Goal: Information Seeking & Learning: Learn about a topic

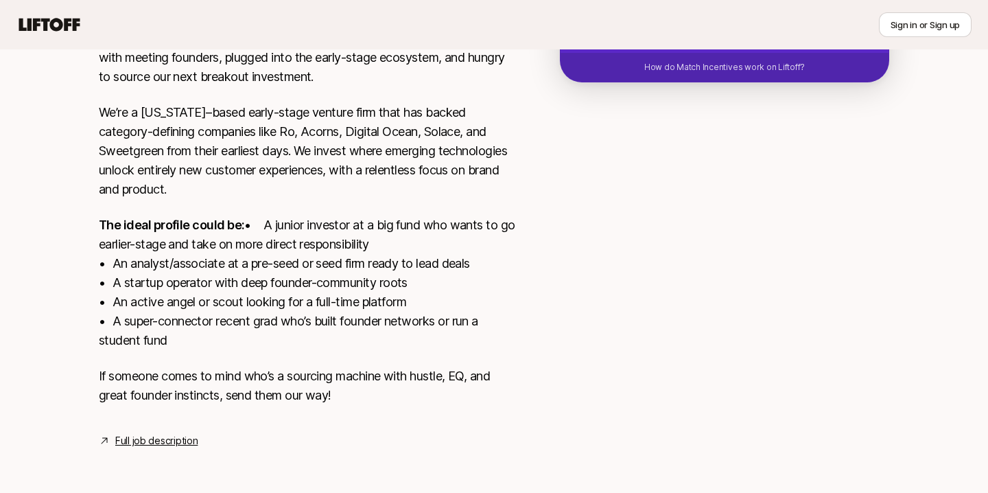
scroll to position [46, 0]
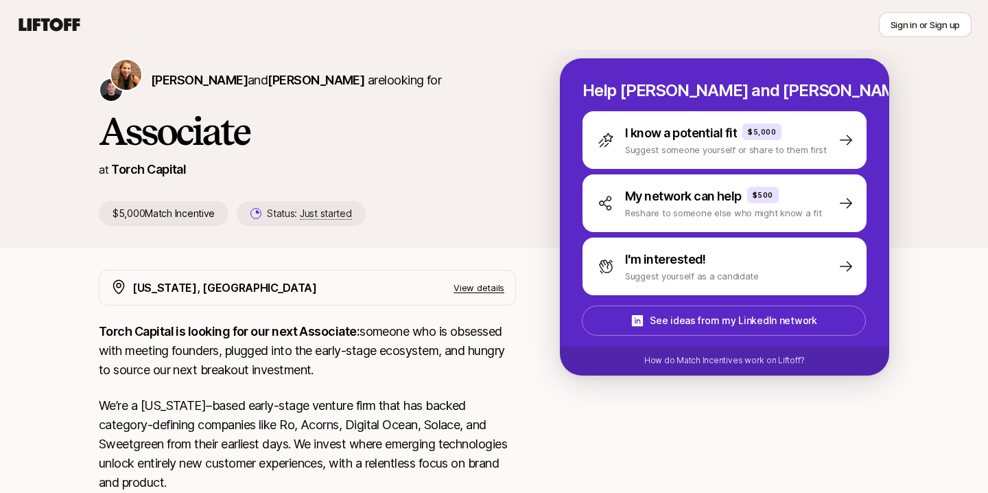
click at [268, 157] on div "[PERSON_NAME] and [PERSON_NAME] are looking for Associate at Torch Capital $5,0…" at bounding box center [329, 141] width 461 height 167
click at [217, 124] on h1 "Associate" at bounding box center [307, 130] width 417 height 41
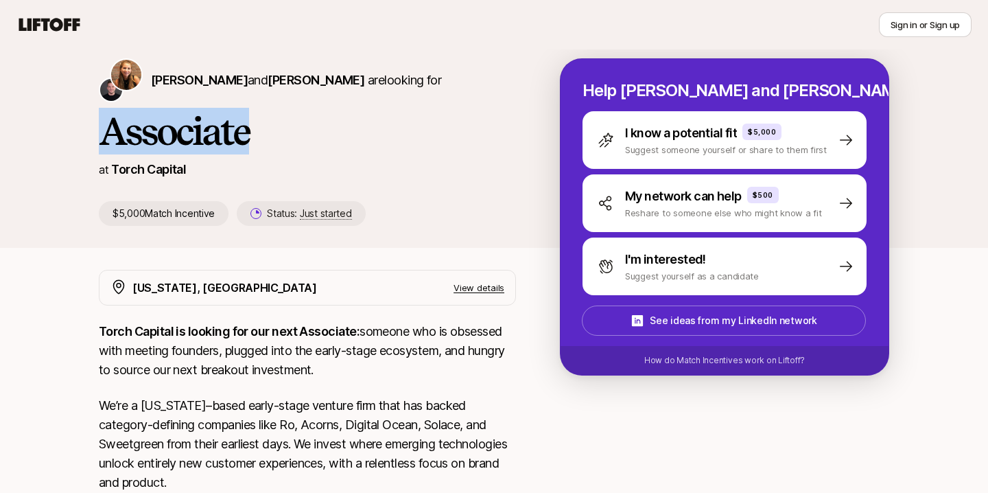
click at [217, 124] on h1 "Associate" at bounding box center [307, 130] width 417 height 41
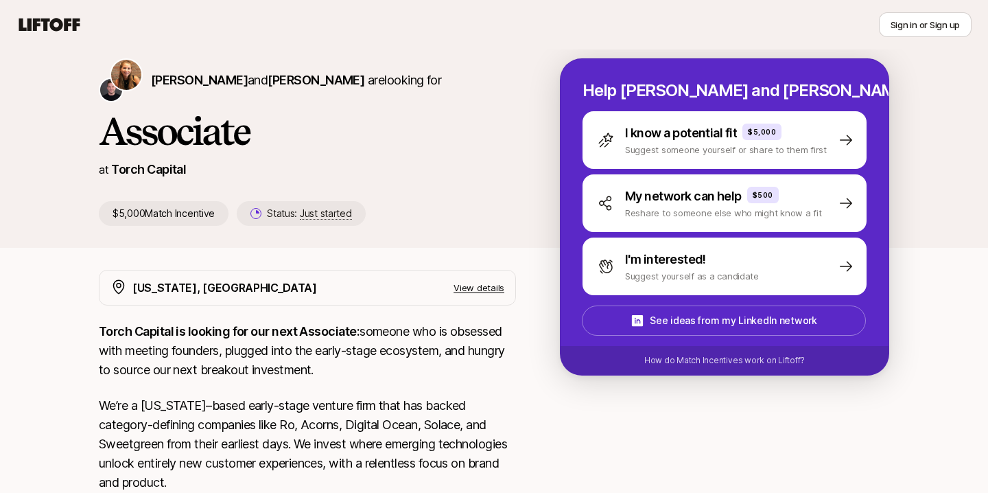
click at [429, 187] on div "[PERSON_NAME] and [PERSON_NAME] are looking for Associate at Torch Capital $5,0…" at bounding box center [329, 141] width 461 height 167
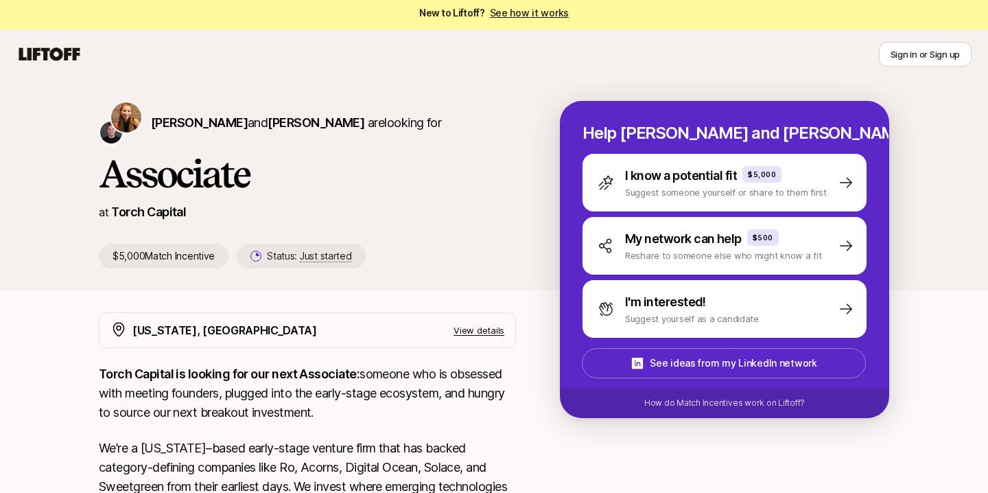
scroll to position [0, 0]
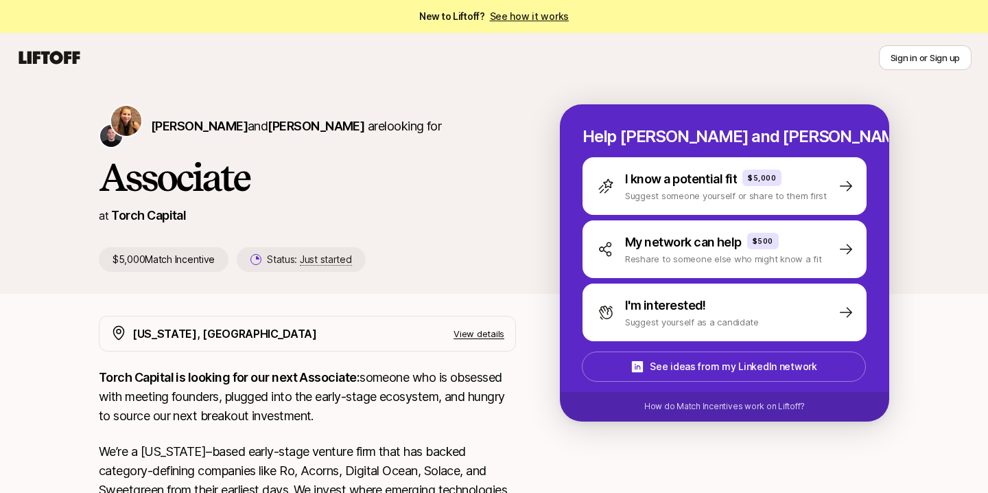
click at [242, 194] on h1 "Associate" at bounding box center [307, 176] width 417 height 41
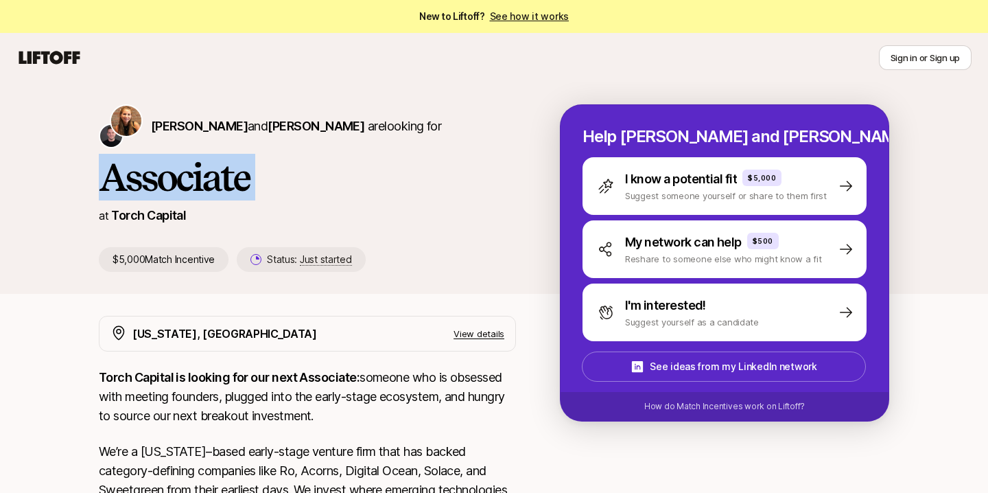
click at [242, 194] on h1 "Associate" at bounding box center [307, 176] width 417 height 41
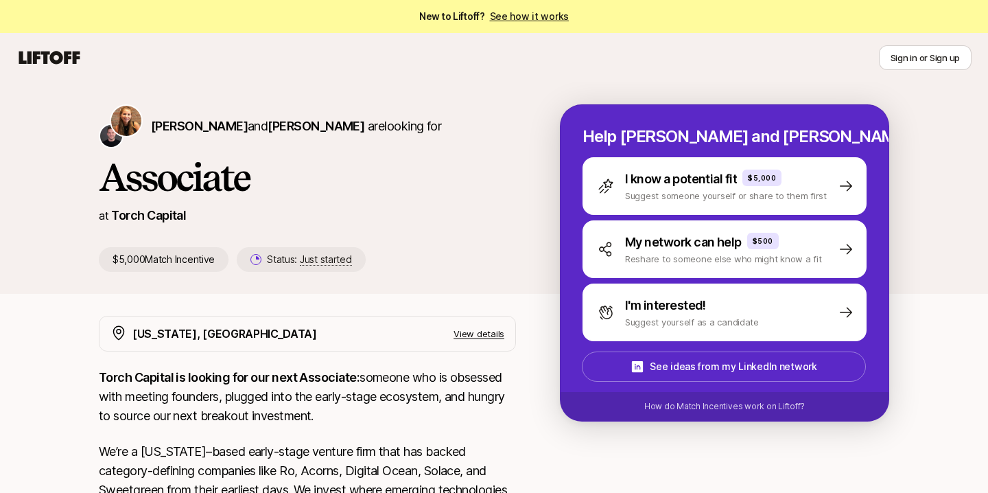
click at [303, 210] on div "at Torch Capital" at bounding box center [307, 215] width 417 height 19
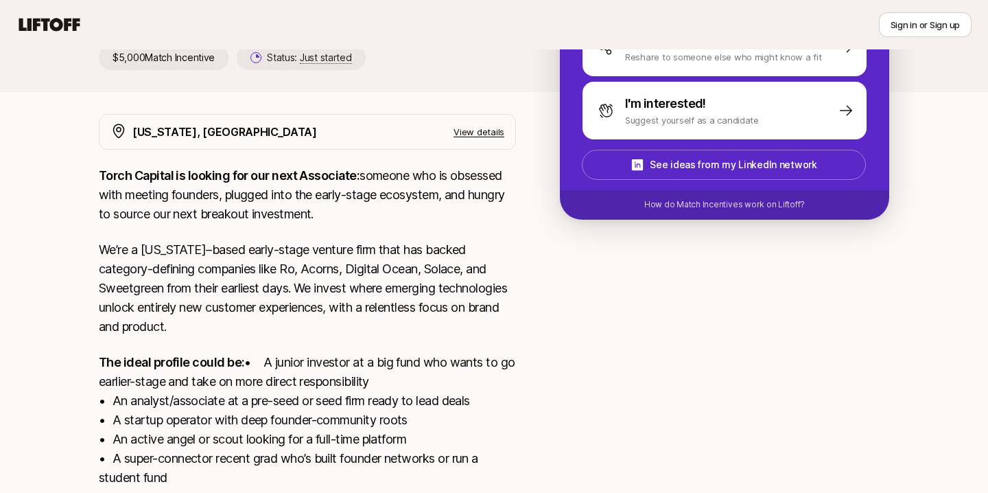
scroll to position [358, 0]
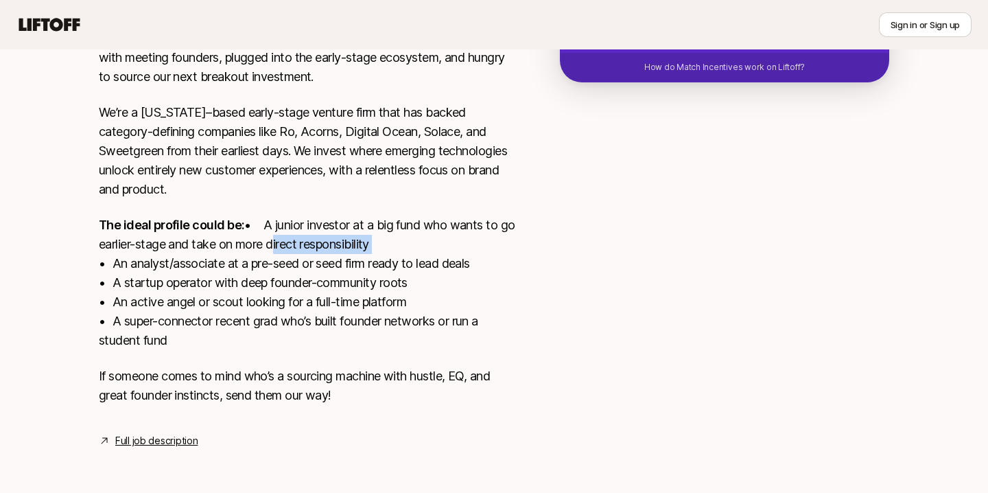
drag, startPoint x: 270, startPoint y: 237, endPoint x: 115, endPoint y: 237, distance: 155.1
click at [115, 237] on p "The ideal profile could be: • A junior investor at a big fund who wants to go e…" at bounding box center [307, 282] width 417 height 135
drag, startPoint x: 115, startPoint y: 237, endPoint x: 325, endPoint y: 251, distance: 209.8
click at [323, 251] on p "The ideal profile could be: • A junior investor at a big fund who wants to go e…" at bounding box center [307, 282] width 417 height 135
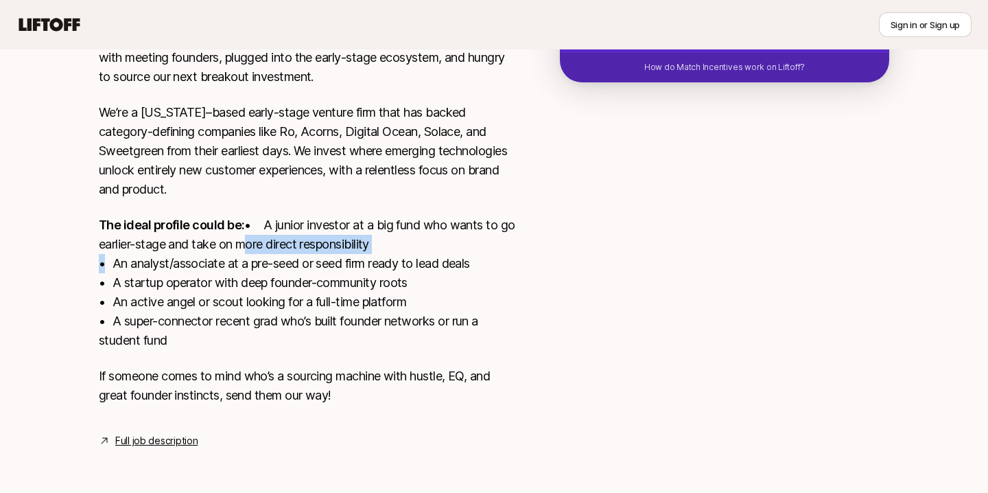
click at [325, 251] on p "The ideal profile could be: • A junior investor at a big fund who wants to go e…" at bounding box center [307, 282] width 417 height 135
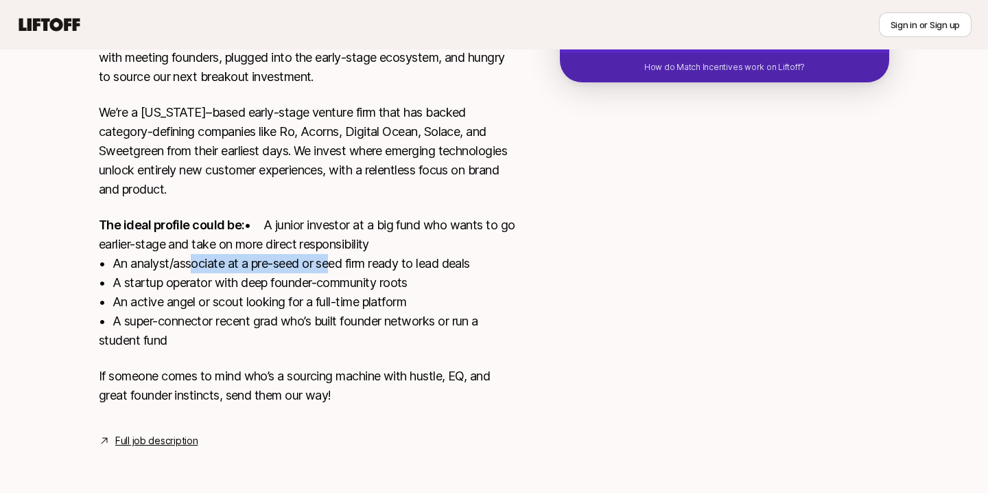
drag, startPoint x: 325, startPoint y: 257, endPoint x: 182, endPoint y: 257, distance: 142.7
click at [182, 257] on p "The ideal profile could be: • A junior investor at a big fund who wants to go e…" at bounding box center [307, 282] width 417 height 135
drag, startPoint x: 182, startPoint y: 257, endPoint x: 393, endPoint y: 264, distance: 211.5
click at [393, 264] on p "The ideal profile could be: • A junior investor at a big fund who wants to go e…" at bounding box center [307, 282] width 417 height 135
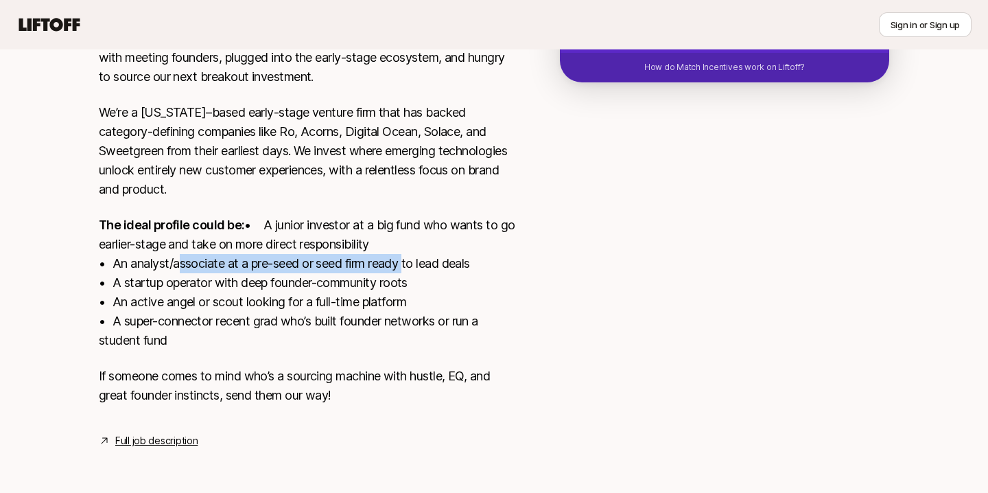
click at [394, 264] on p "The ideal profile could be: • A junior investor at a big fund who wants to go e…" at bounding box center [307, 282] width 417 height 135
drag, startPoint x: 394, startPoint y: 264, endPoint x: 218, endPoint y: 264, distance: 176.4
click at [218, 264] on p "The ideal profile could be: • A junior investor at a big fund who wants to go e…" at bounding box center [307, 282] width 417 height 135
drag, startPoint x: 218, startPoint y: 264, endPoint x: 408, endPoint y: 268, distance: 190.1
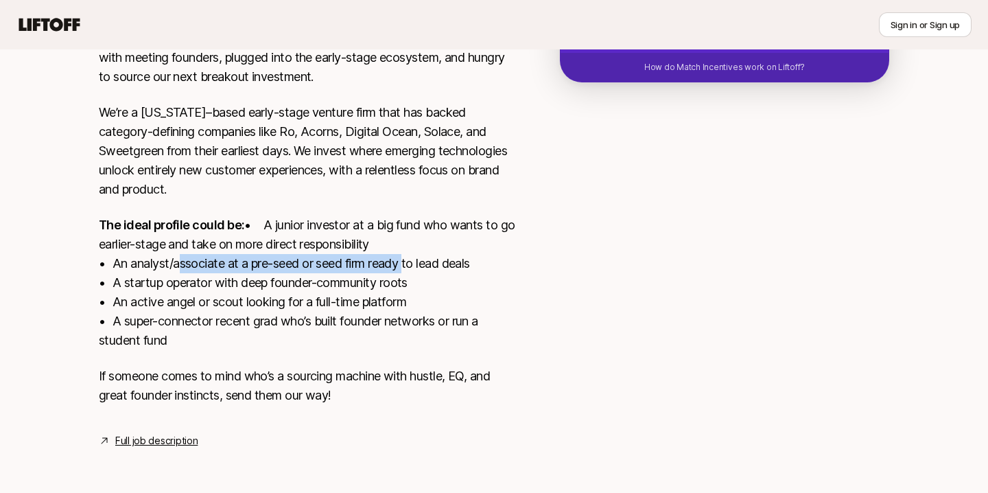
click at [408, 268] on p "The ideal profile could be: • A junior investor at a big fund who wants to go e…" at bounding box center [307, 282] width 417 height 135
drag, startPoint x: 408, startPoint y: 268, endPoint x: 217, endPoint y: 268, distance: 190.8
click at [217, 268] on p "The ideal profile could be: • A junior investor at a big fund who wants to go e…" at bounding box center [307, 282] width 417 height 135
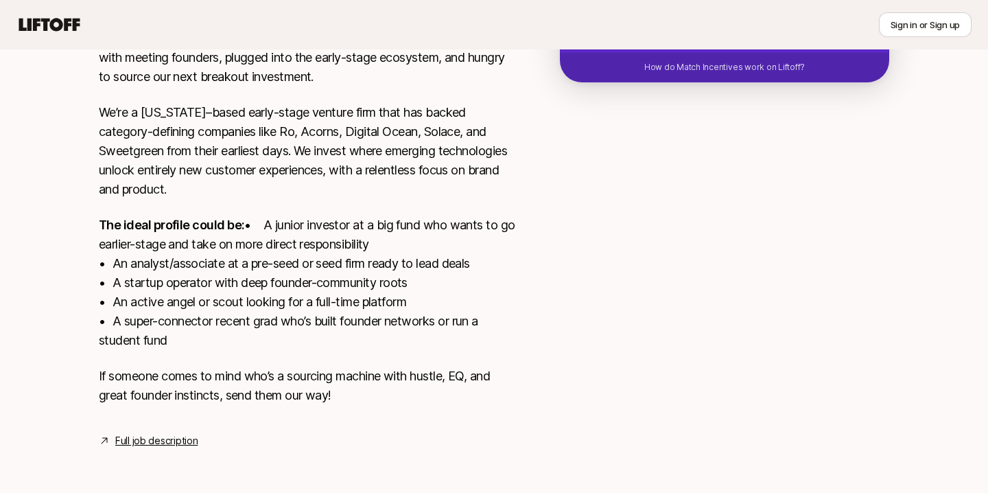
drag, startPoint x: 189, startPoint y: 281, endPoint x: 435, endPoint y: 281, distance: 245.7
click at [432, 281] on p "The ideal profile could be: • A junior investor at a big fund who wants to go e…" at bounding box center [307, 282] width 417 height 135
click at [435, 281] on p "The ideal profile could be: • A junior investor at a big fund who wants to go e…" at bounding box center [307, 282] width 417 height 135
drag, startPoint x: 435, startPoint y: 293, endPoint x: 209, endPoint y: 293, distance: 225.8
click at [213, 293] on p "The ideal profile could be: • A junior investor at a big fund who wants to go e…" at bounding box center [307, 282] width 417 height 135
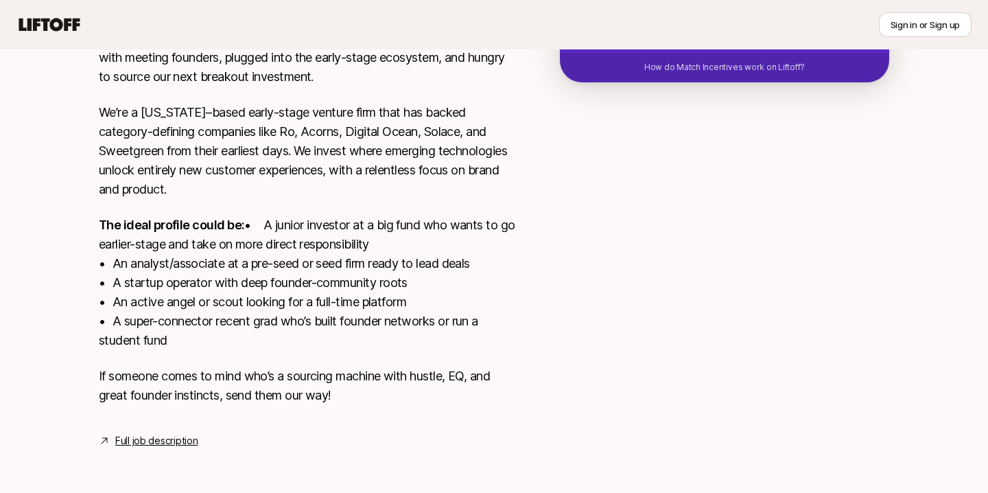
click at [209, 293] on p "The ideal profile could be: • A junior investor at a big fund who wants to go e…" at bounding box center [307, 282] width 417 height 135
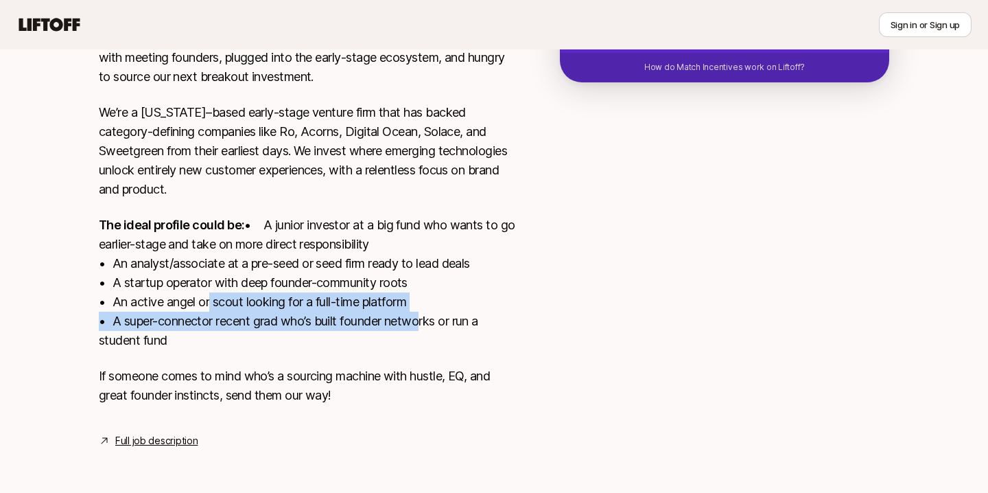
drag, startPoint x: 206, startPoint y: 310, endPoint x: 420, endPoint y: 316, distance: 214.2
click at [418, 316] on p "The ideal profile could be: • A junior investor at a big fund who wants to go e…" at bounding box center [307, 282] width 417 height 135
click at [420, 316] on p "The ideal profile could be: • A junior investor at a big fund who wants to go e…" at bounding box center [307, 282] width 417 height 135
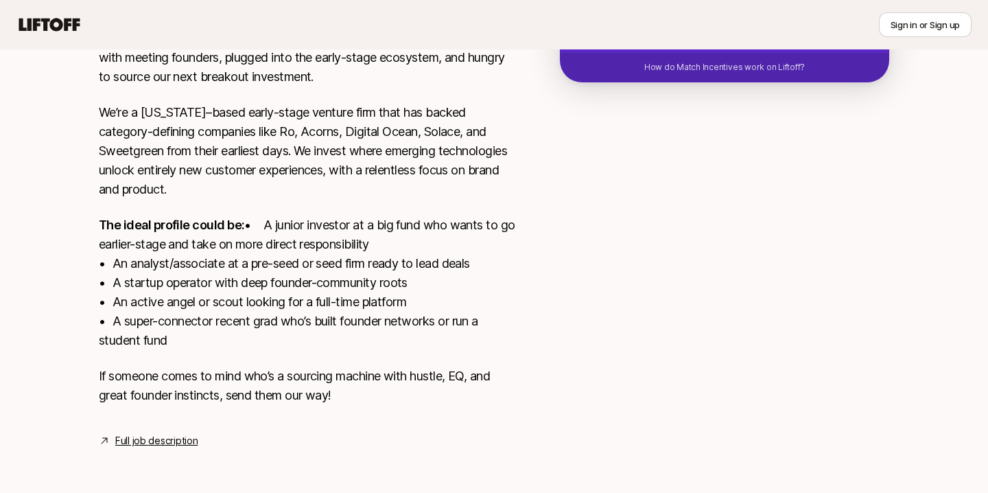
scroll to position [0, 0]
